Goal: Task Accomplishment & Management: Complete application form

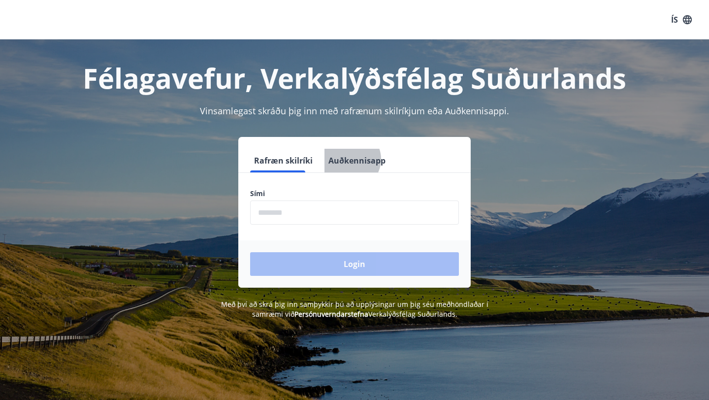
click at [338, 159] on button "Auðkennisapp" at bounding box center [357, 161] width 65 height 24
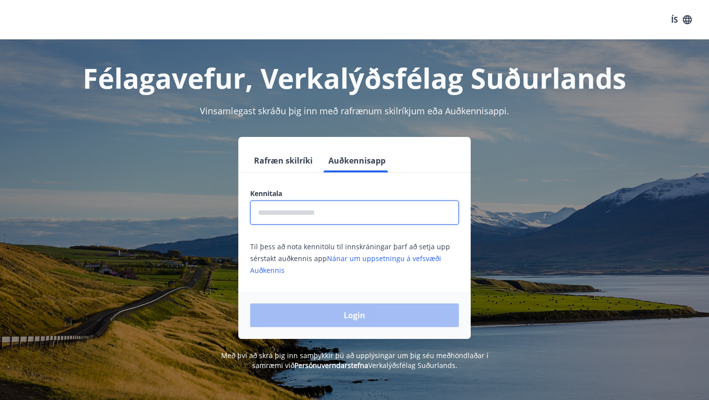
click at [310, 209] on input "text" at bounding box center [354, 212] width 209 height 24
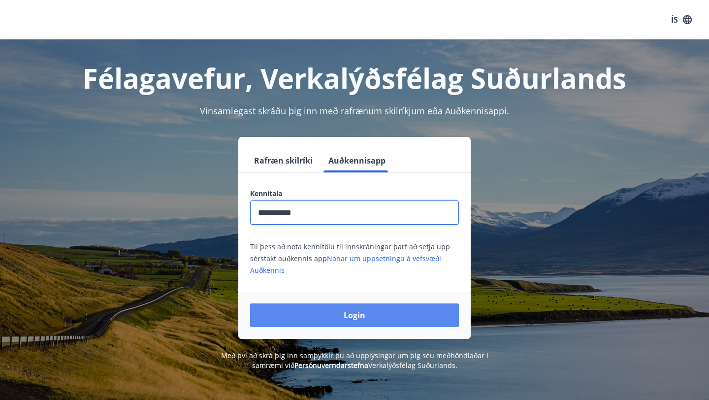
type input "**********"
click at [373, 312] on button "Login" at bounding box center [354, 315] width 209 height 24
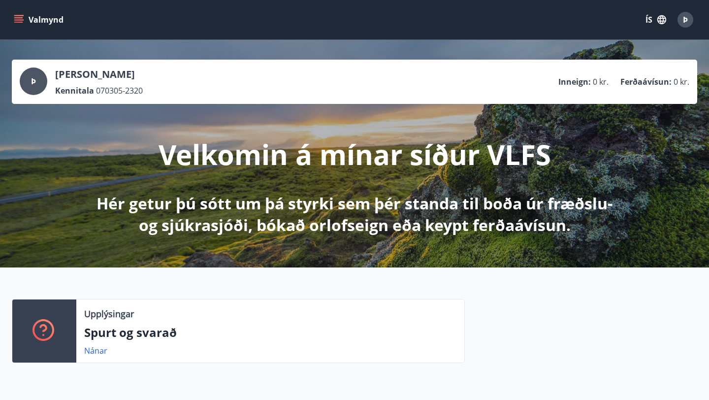
click at [29, 25] on button "Valmynd" at bounding box center [40, 20] width 56 height 18
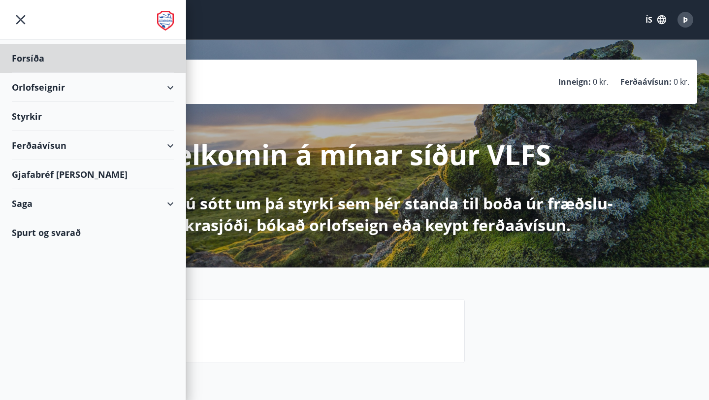
click at [32, 120] on div "Styrkir" at bounding box center [93, 116] width 162 height 29
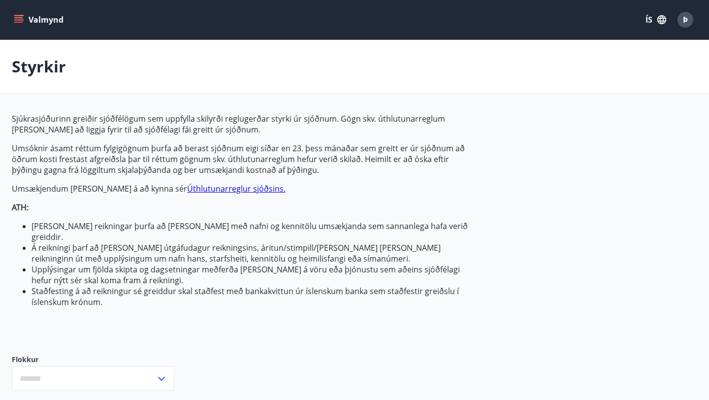
type input "***"
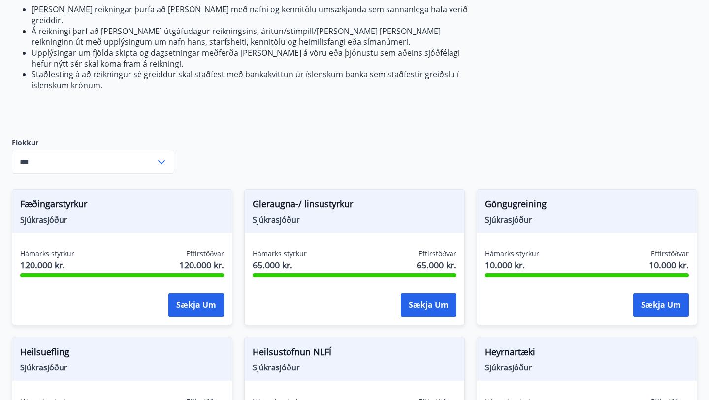
scroll to position [217, 0]
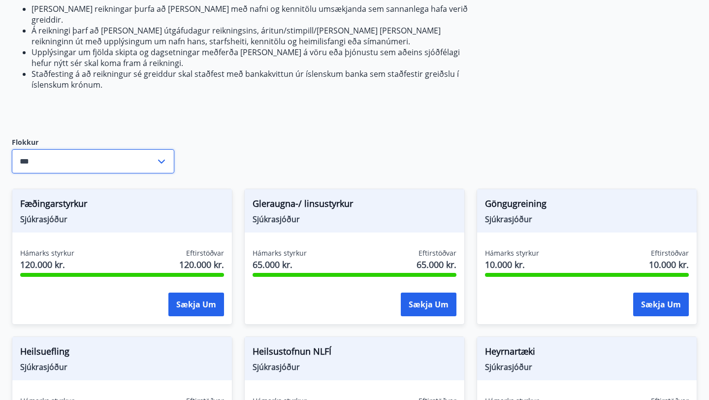
click at [125, 154] on input "***" at bounding box center [84, 161] width 144 height 24
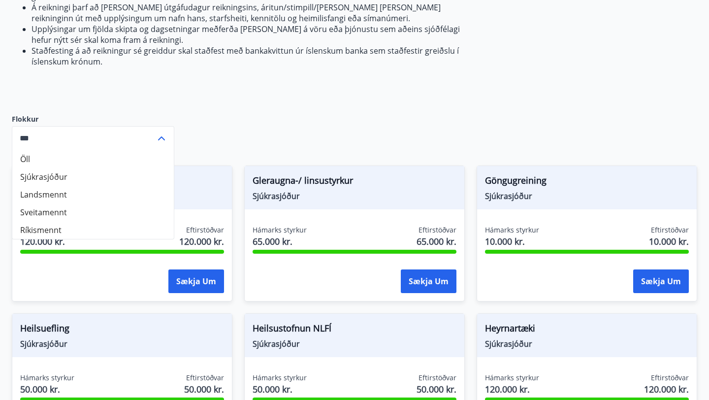
scroll to position [244, 0]
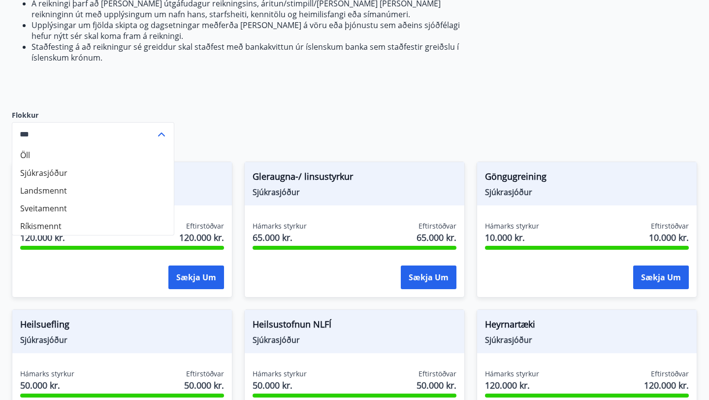
click at [160, 132] on icon at bounding box center [161, 134] width 7 height 4
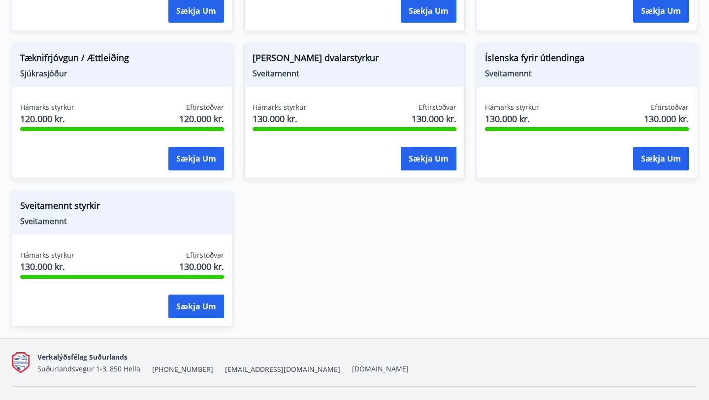
scroll to position [964, 0]
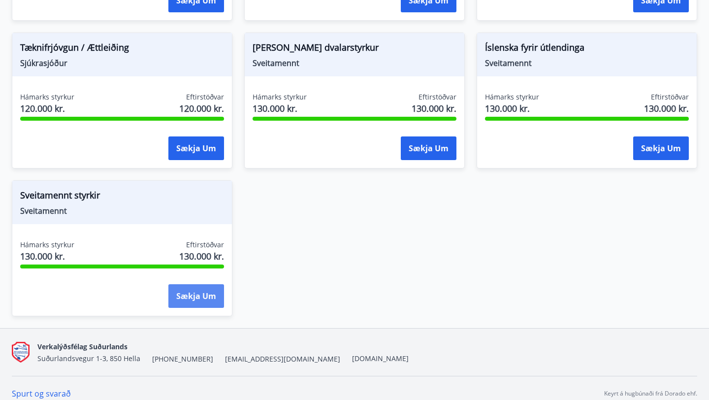
click at [198, 291] on button "Sækja um" at bounding box center [196, 296] width 56 height 24
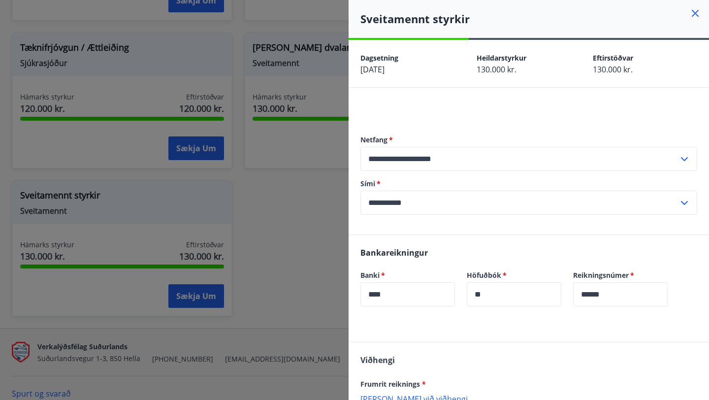
scroll to position [0, 0]
click at [285, 262] on div at bounding box center [354, 200] width 709 height 400
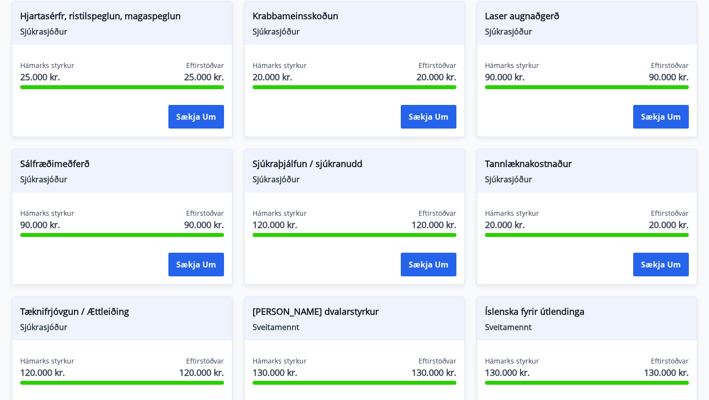
scroll to position [707, 0]
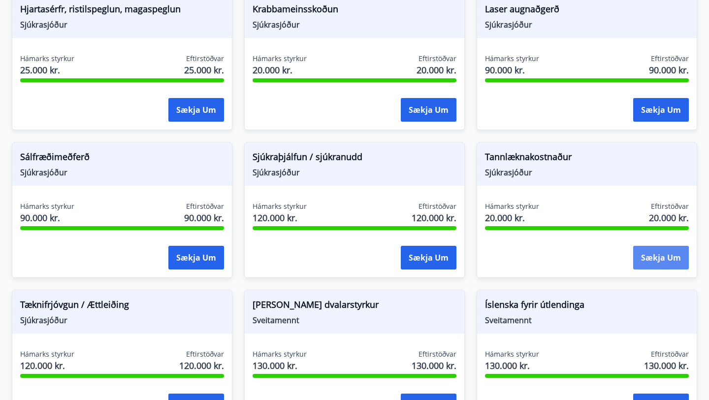
click at [655, 247] on button "Sækja um" at bounding box center [661, 258] width 56 height 24
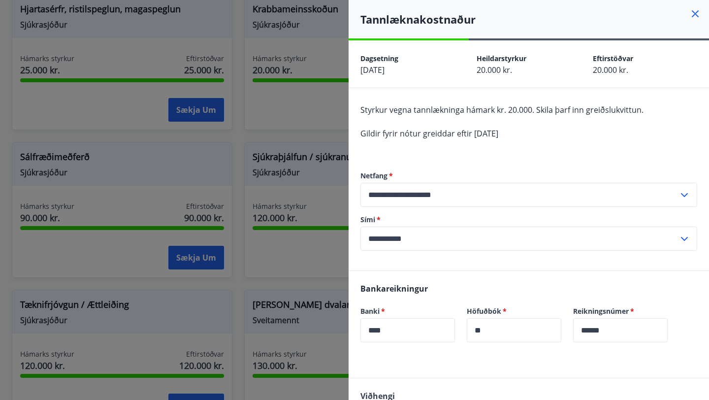
click at [454, 190] on input "**********" at bounding box center [519, 195] width 318 height 24
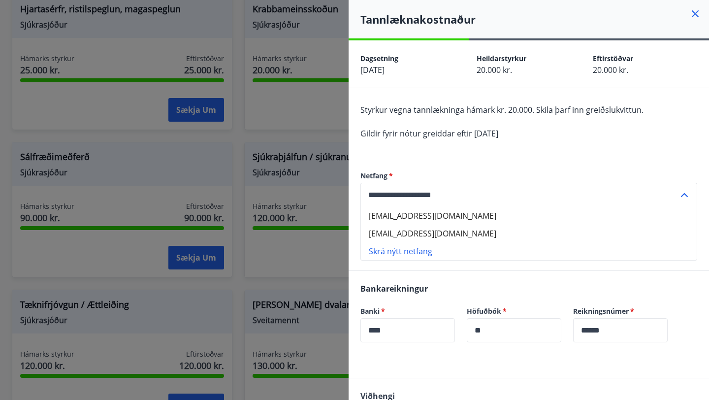
click at [454, 210] on li "diisawolf@gmail.com" at bounding box center [529, 216] width 336 height 18
type input "**********"
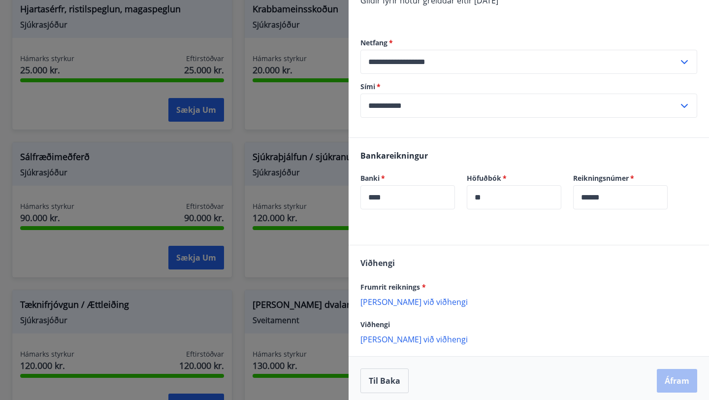
scroll to position [138, 0]
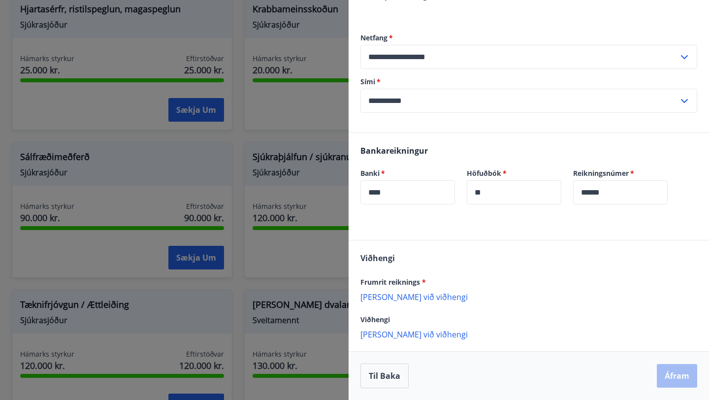
click at [404, 295] on p "Bæta við viðhengi" at bounding box center [528, 297] width 337 height 10
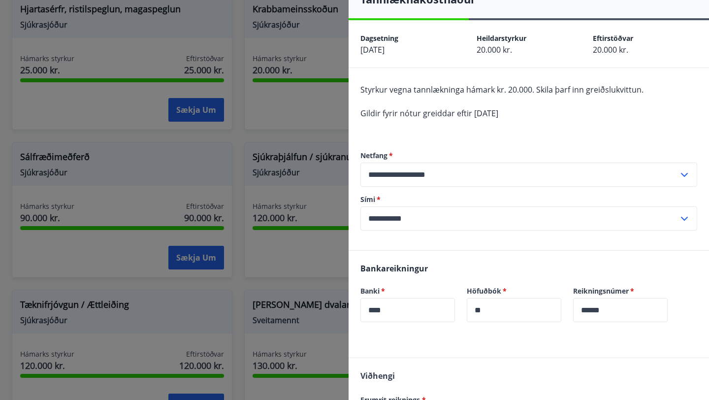
scroll to position [149, 0]
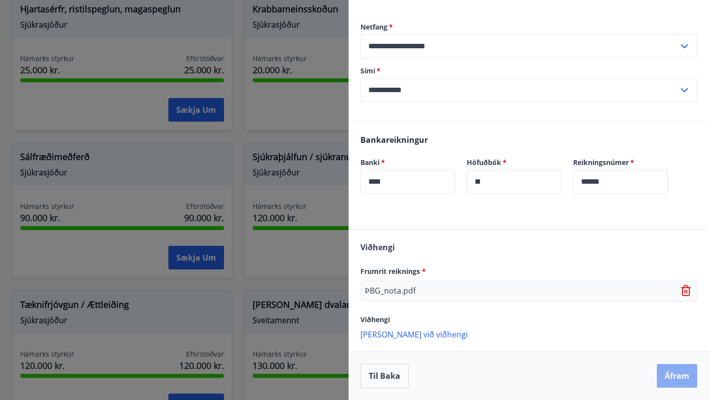
click at [685, 377] on button "Áfram" at bounding box center [677, 376] width 40 height 24
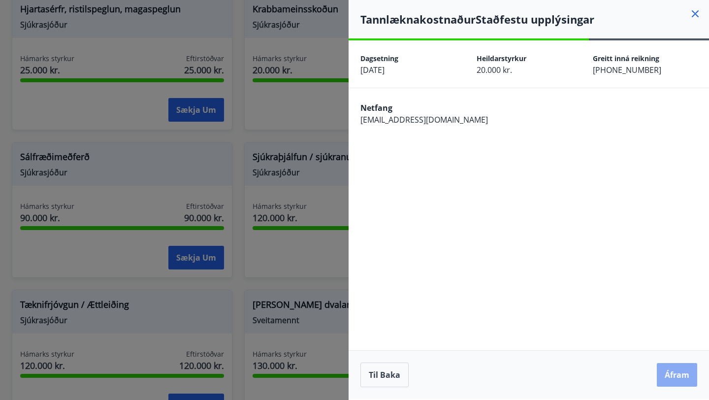
click at [677, 374] on button "Áfram" at bounding box center [677, 375] width 40 height 24
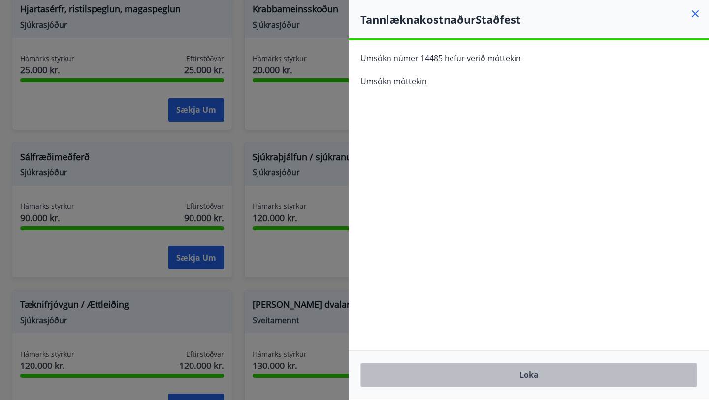
click at [473, 368] on button "Loka" at bounding box center [528, 374] width 337 height 25
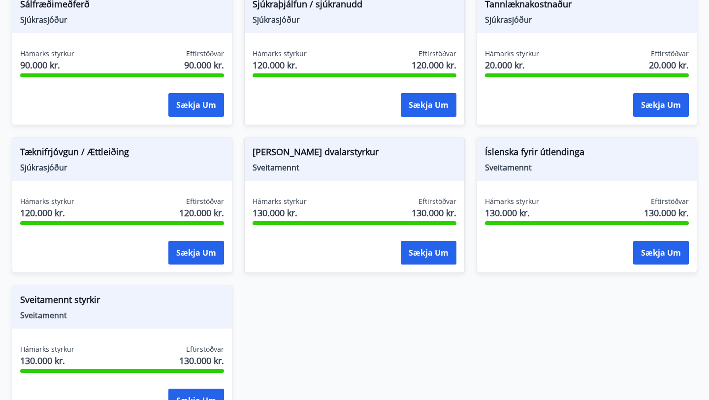
scroll to position [964, 0]
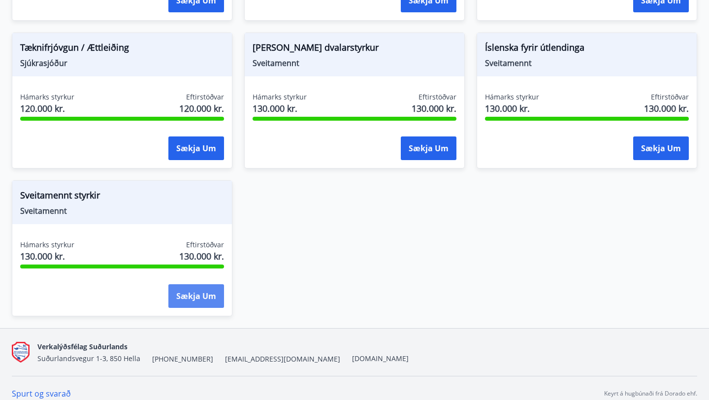
click at [197, 292] on button "Sækja um" at bounding box center [196, 296] width 56 height 24
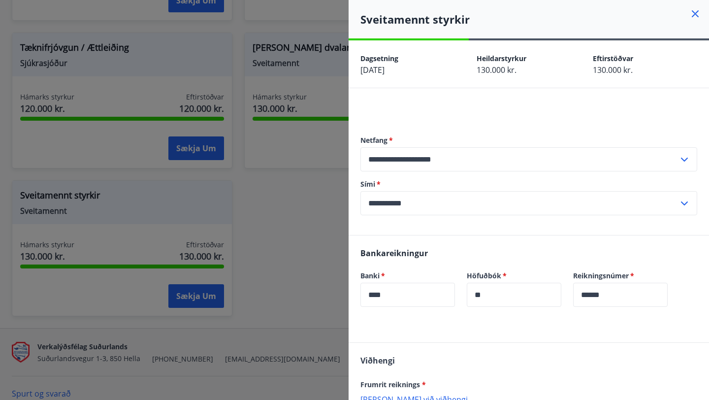
scroll to position [5, 0]
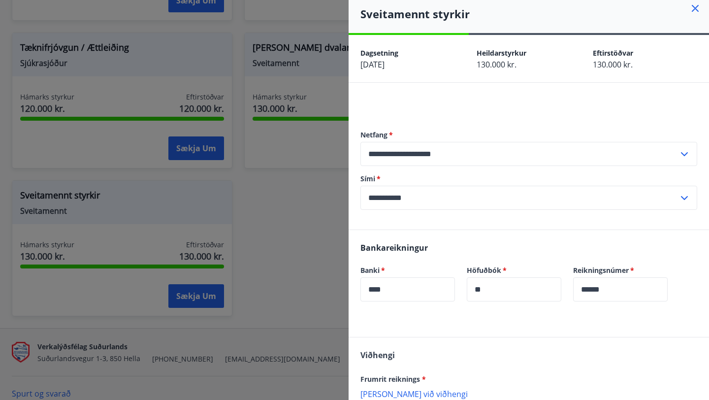
click at [407, 151] on input "**********" at bounding box center [519, 154] width 318 height 24
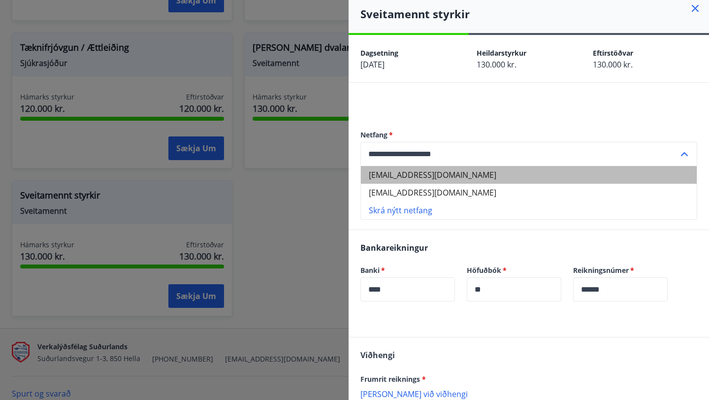
click at [398, 176] on li "diisawolf@gmail.com" at bounding box center [529, 175] width 336 height 18
type input "**********"
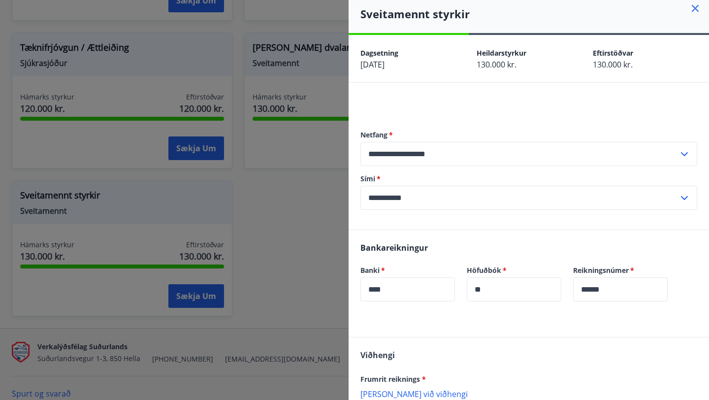
click at [396, 220] on div "**********" at bounding box center [528, 169] width 337 height 119
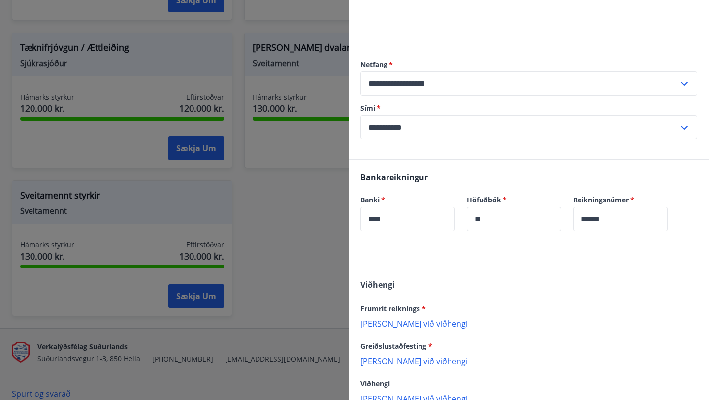
scroll to position [140, 0]
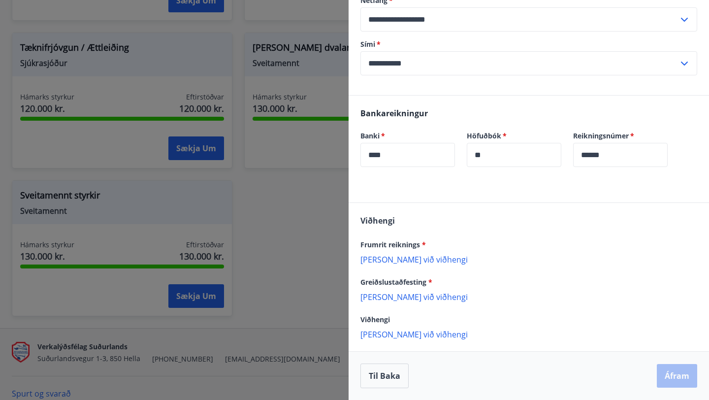
click at [393, 260] on p "Bæta við viðhengi" at bounding box center [528, 259] width 337 height 10
click at [483, 65] on input "**********" at bounding box center [519, 63] width 318 height 24
click at [417, 256] on p "Bæta við viðhengi" at bounding box center [528, 259] width 337 height 10
click at [420, 296] on p "Bæta við viðhengi" at bounding box center [528, 297] width 337 height 10
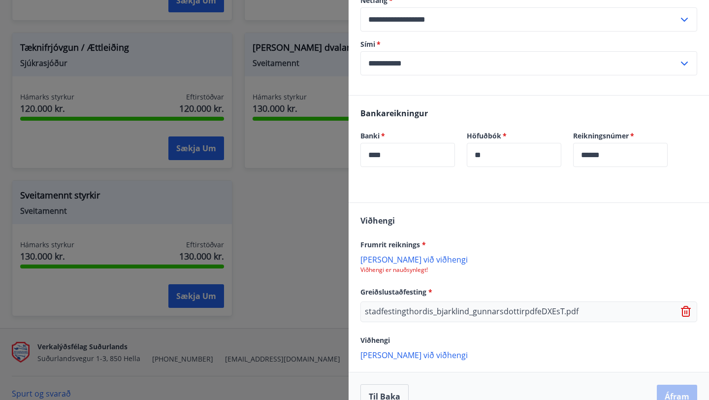
click at [388, 258] on p "Bæta við viðhengi" at bounding box center [528, 259] width 337 height 10
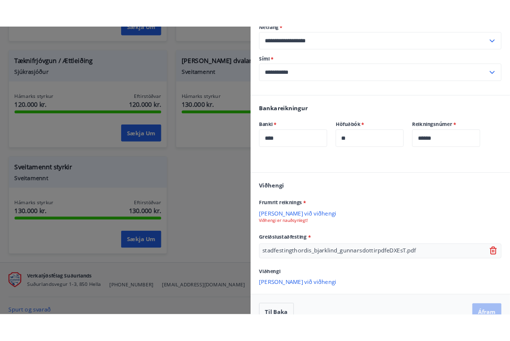
scroll to position [964, 0]
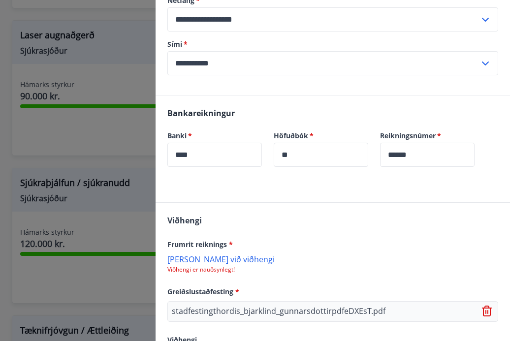
click at [218, 261] on p "Bæta við viðhengi" at bounding box center [332, 259] width 331 height 10
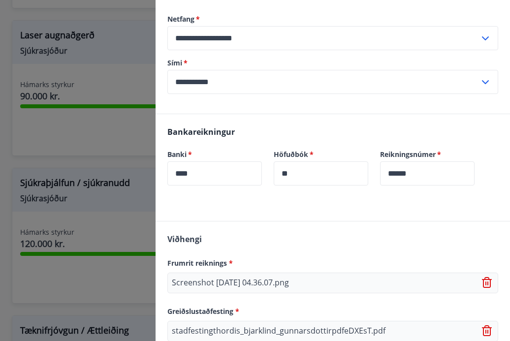
scroll to position [207, 0]
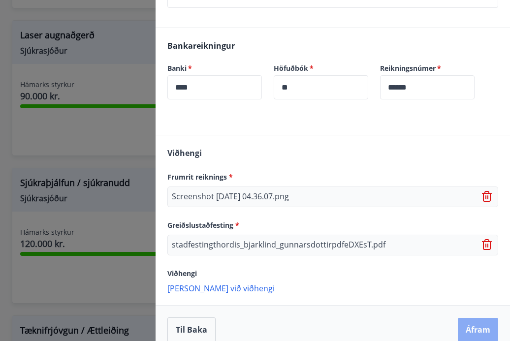
click at [477, 328] on button "Áfram" at bounding box center [478, 330] width 40 height 24
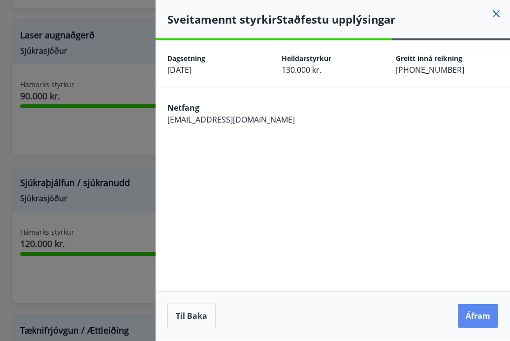
click at [477, 324] on button "Áfram" at bounding box center [478, 316] width 40 height 24
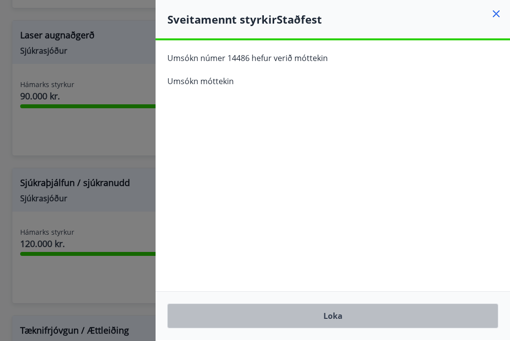
click at [371, 321] on button "Loka" at bounding box center [332, 316] width 331 height 25
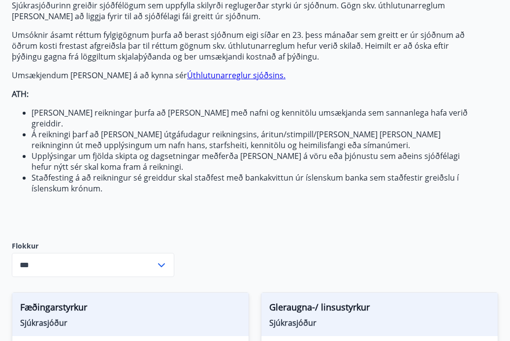
scroll to position [112, 0]
